Goal: Use online tool/utility

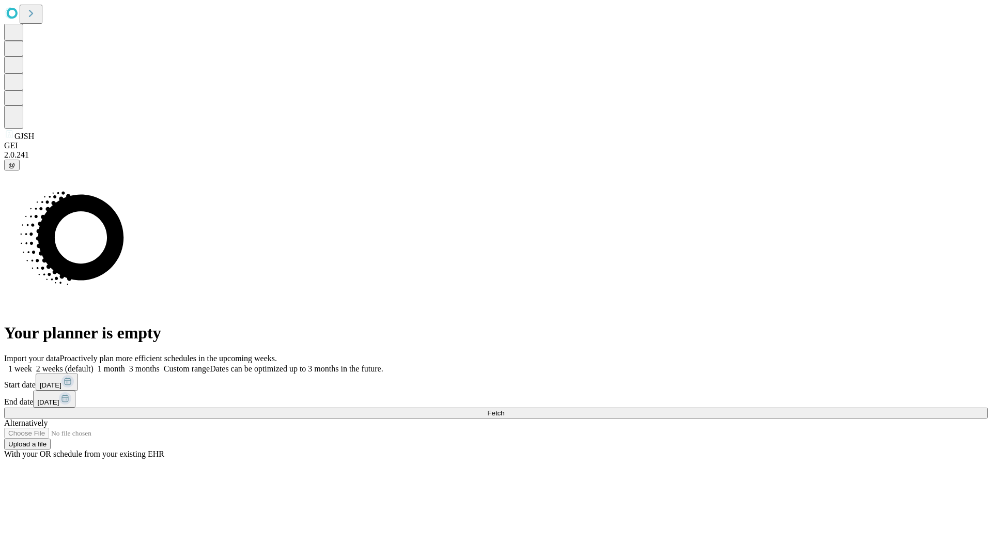
click at [504, 409] on span "Fetch" at bounding box center [495, 413] width 17 height 8
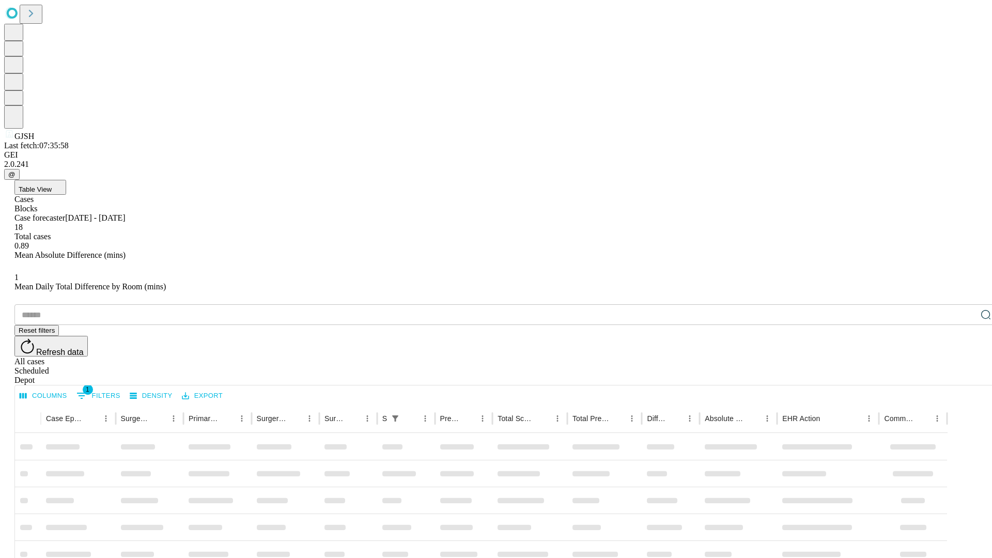
click at [52, 186] on span "Table View" at bounding box center [35, 190] width 33 height 8
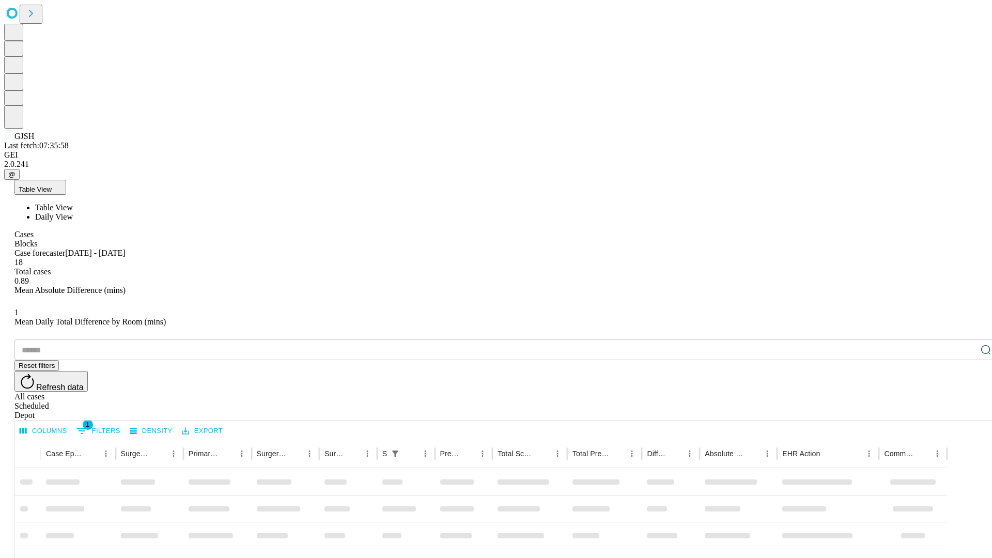
click at [73, 212] on span "Daily View" at bounding box center [54, 216] width 38 height 9
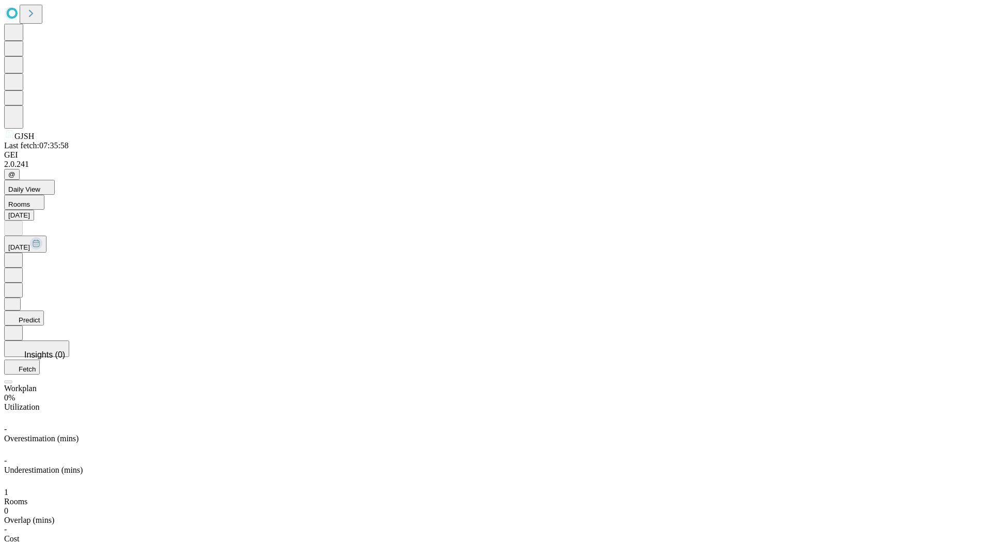
click at [44, 311] on button "Predict" at bounding box center [24, 318] width 40 height 15
